Goal: Information Seeking & Learning: Compare options

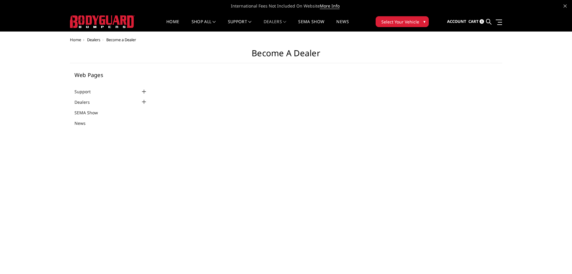
select select "US"
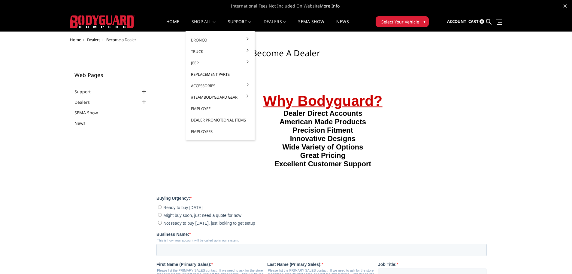
click at [217, 72] on link "Replacement Parts" at bounding box center [220, 74] width 64 height 11
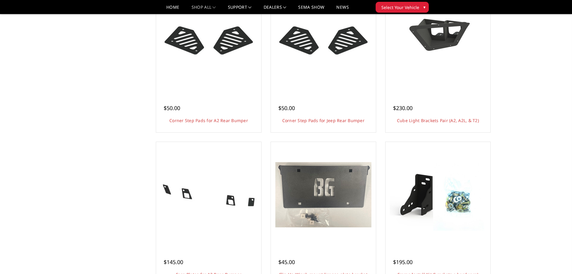
scroll to position [481, 0]
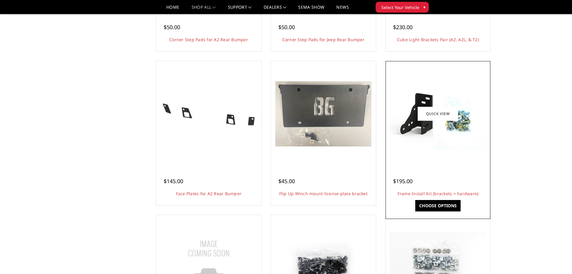
click at [447, 163] on div at bounding box center [438, 113] width 102 height 102
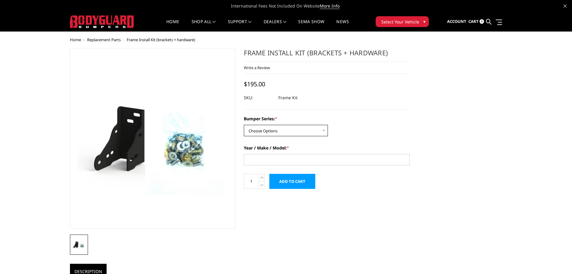
click at [315, 130] on select "Choose Options Freedom Series - truck front (winch) Freedom Series - truck fron…" at bounding box center [286, 130] width 84 height 11
select select "1313"
click at [244, 125] on select "Choose Options Freedom Series - truck front (winch) Freedom Series - truck fron…" at bounding box center [286, 130] width 84 height 11
click at [272, 159] on input "Year / Make / Model: *" at bounding box center [327, 159] width 166 height 11
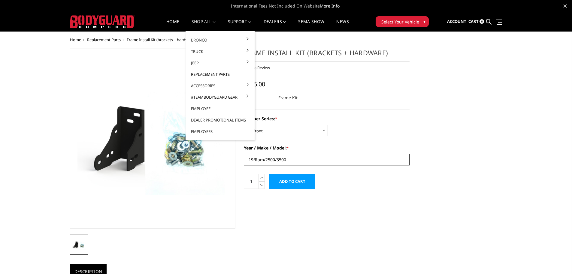
type input "19/Ram/2500/3500"
click at [202, 74] on link "Replacement Parts" at bounding box center [220, 74] width 64 height 11
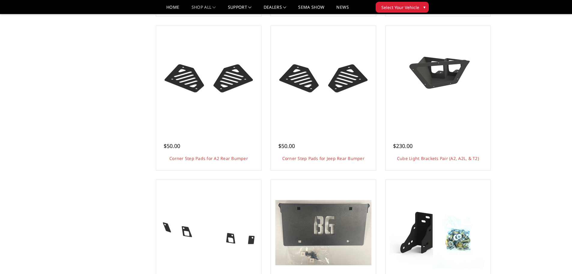
scroll to position [451, 0]
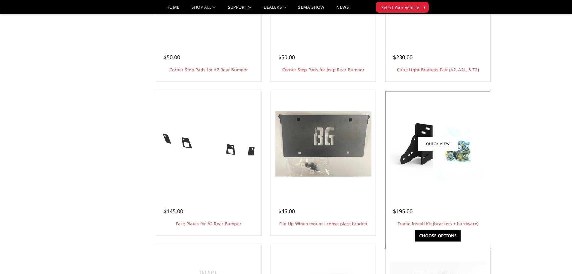
click at [450, 175] on img at bounding box center [438, 144] width 96 height 72
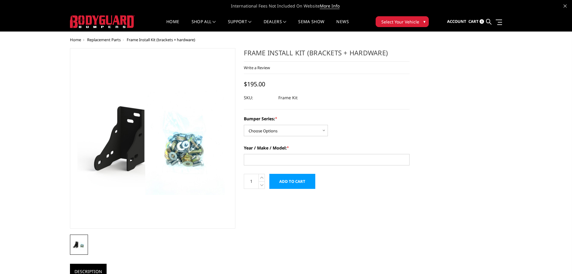
click at [95, 38] on span "Replacement Parts" at bounding box center [104, 39] width 34 height 5
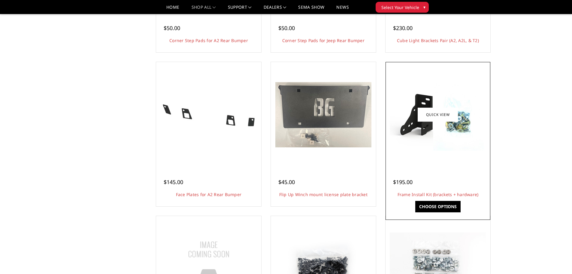
scroll to position [481, 0]
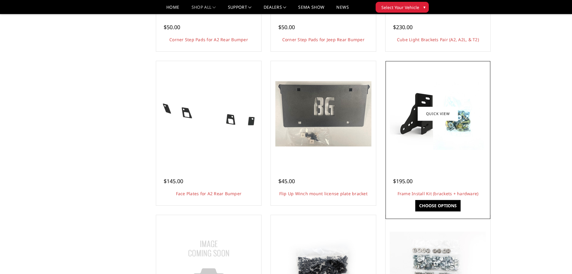
click at [424, 161] on div at bounding box center [438, 113] width 102 height 102
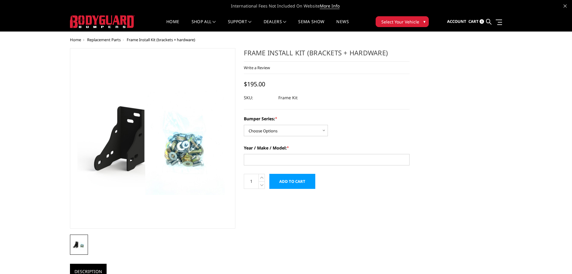
click at [110, 40] on span "Replacement Parts" at bounding box center [104, 39] width 34 height 5
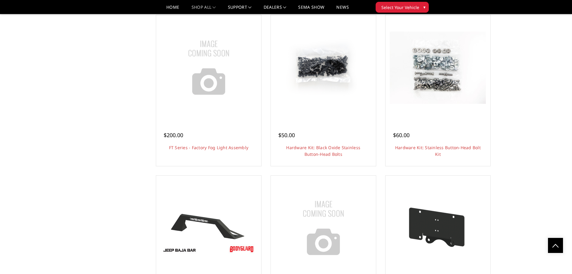
scroll to position [691, 0]
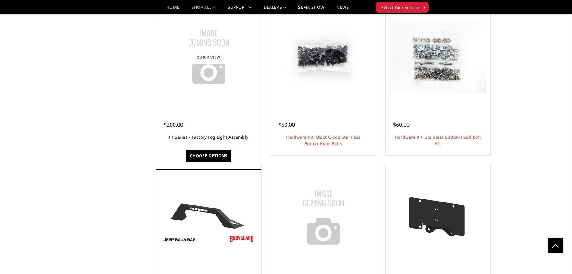
click at [209, 137] on link "FT Series - Factory Fog Light Assembly" at bounding box center [209, 137] width 80 height 6
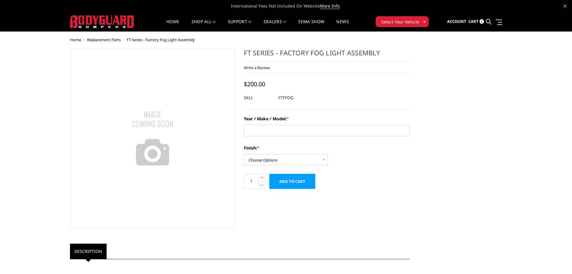
click at [111, 39] on span "Replacement Parts" at bounding box center [104, 39] width 34 height 5
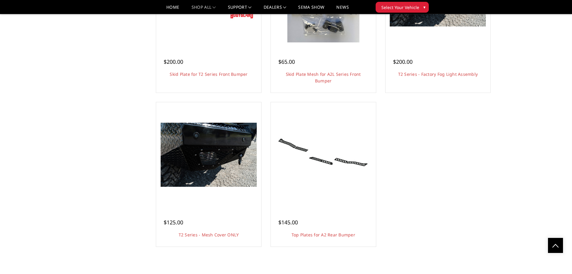
scroll to position [1713, 0]
